Goal: Information Seeking & Learning: Learn about a topic

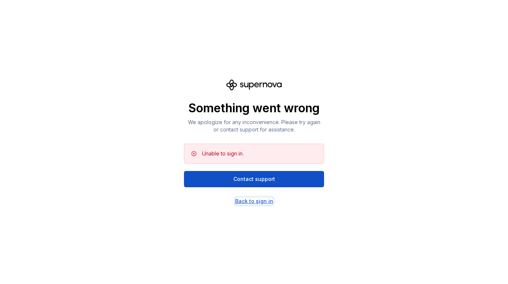
click at [248, 199] on div "Back to sign in" at bounding box center [254, 200] width 38 height 7
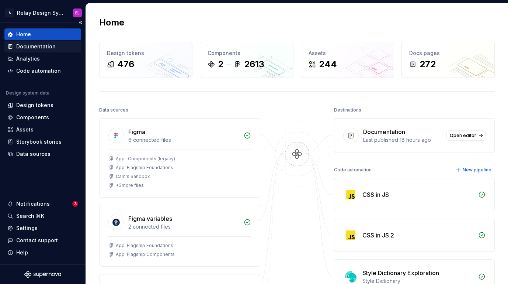
click at [29, 45] on div "Documentation" at bounding box center [35, 46] width 39 height 7
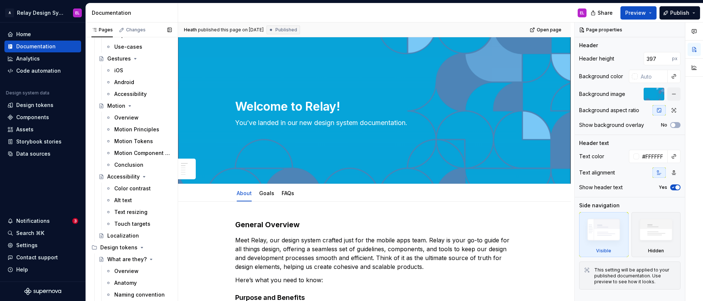
scroll to position [711, 0]
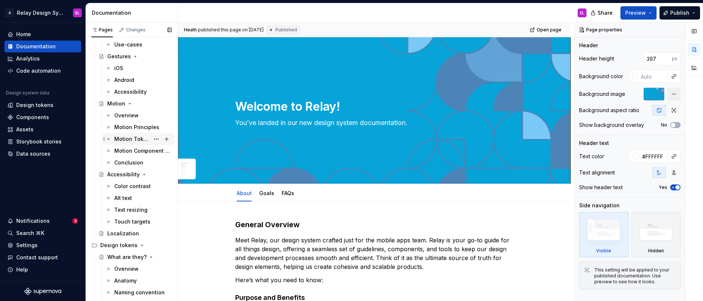
type textarea "*"
